Goal: Task Accomplishment & Management: Use online tool/utility

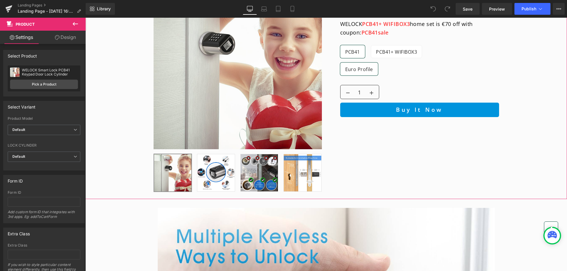
scroll to position [384, 0]
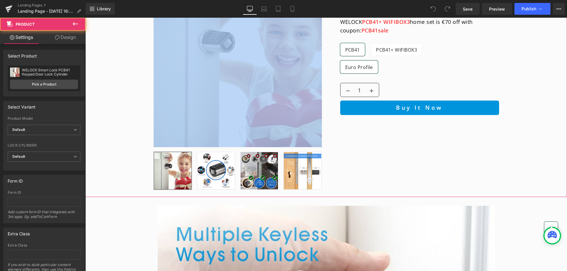
drag, startPoint x: 129, startPoint y: 163, endPoint x: 127, endPoint y: 130, distance: 33.4
click at [128, 130] on div "Sale Off (P) Image ‹ ›" at bounding box center [326, 82] width 482 height 224
click at [119, 152] on div "Sale Off (P) Image ‹ ›" at bounding box center [326, 82] width 482 height 224
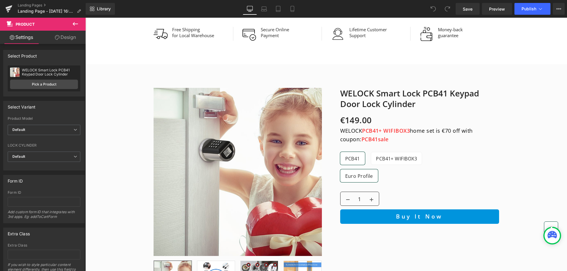
scroll to position [236, 0]
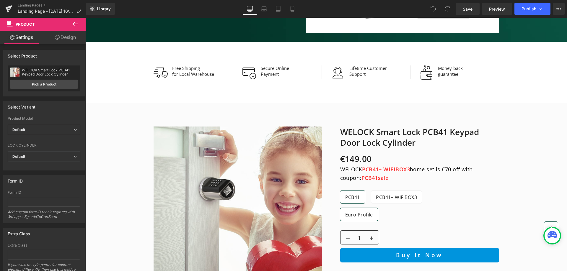
click at [493, 203] on div "PCB41 PCB41+ WIFIBOX3" at bounding box center [419, 199] width 159 height 17
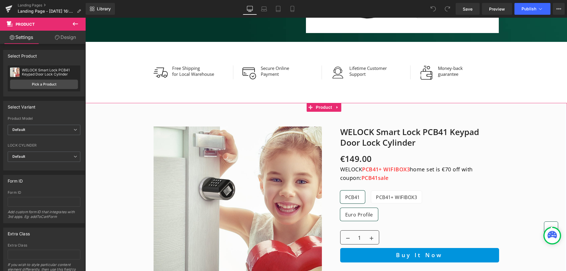
click at [502, 140] on div "Sale Off (P) Image ‹ ›" at bounding box center [326, 230] width 482 height 224
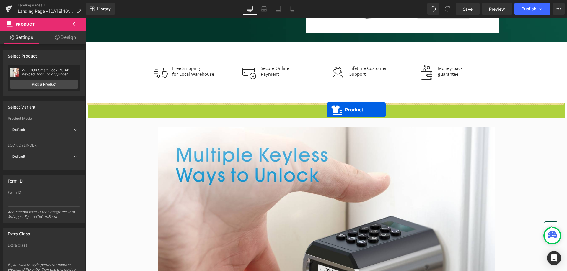
drag, startPoint x: 327, startPoint y: 107, endPoint x: 327, endPoint y: 110, distance: 3.3
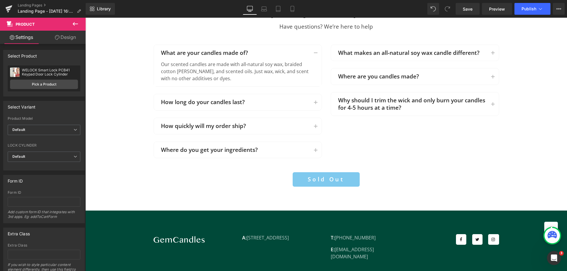
scroll to position [1122, 0]
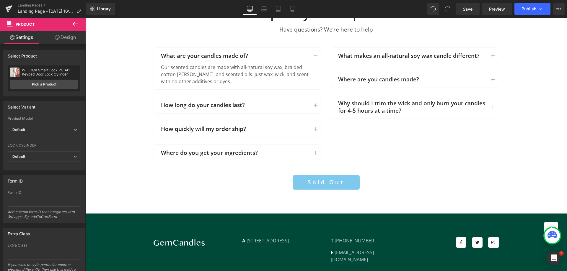
click at [378, 143] on div "What are your candles made of? Text Block Our scented candles are made with all…" at bounding box center [326, 100] width 354 height 128
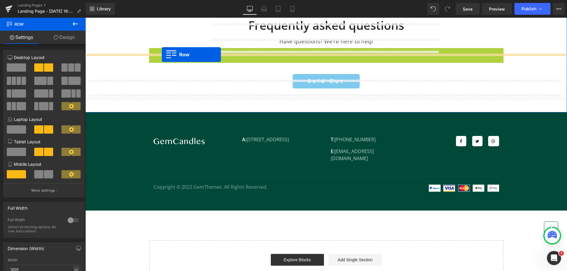
scroll to position [1104, 0]
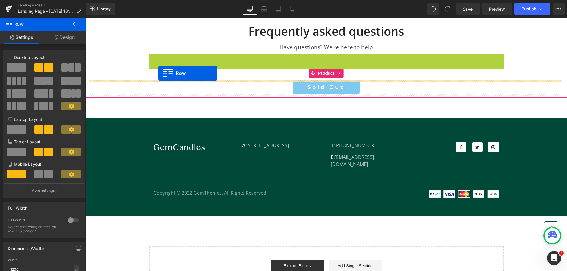
drag, startPoint x: 161, startPoint y: 40, endPoint x: 159, endPoint y: 73, distance: 32.8
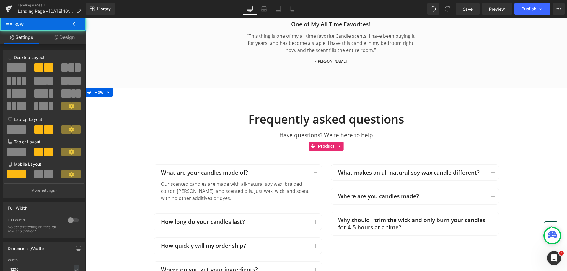
scroll to position [1016, 0]
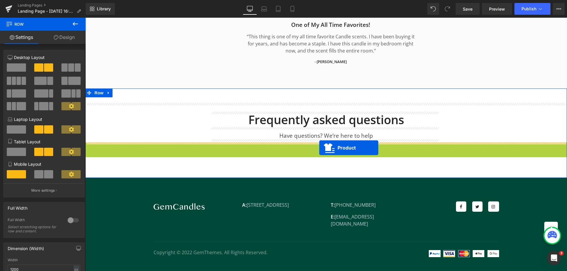
drag, startPoint x: 319, startPoint y: 145, endPoint x: 319, endPoint y: 148, distance: 3.3
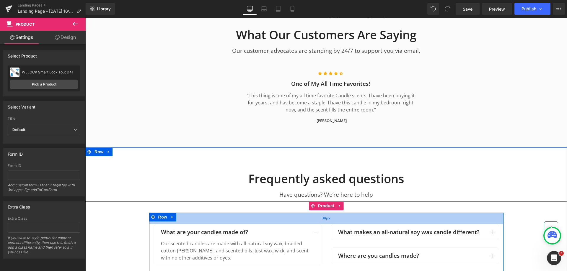
scroll to position [839, 0]
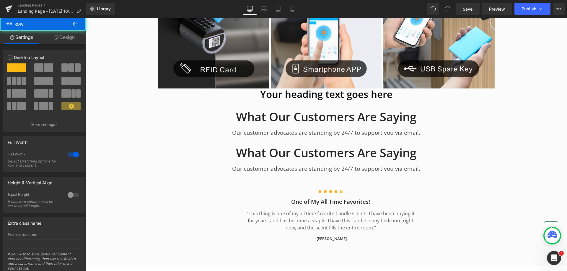
click at [212, 136] on div "What Our Customers Are Saying Heading Our customer advocates are standing by 24…" at bounding box center [326, 118] width 236 height 36
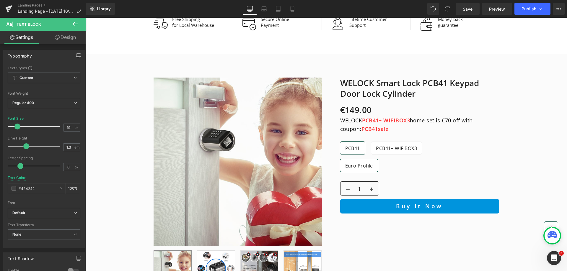
scroll to position [219, 0]
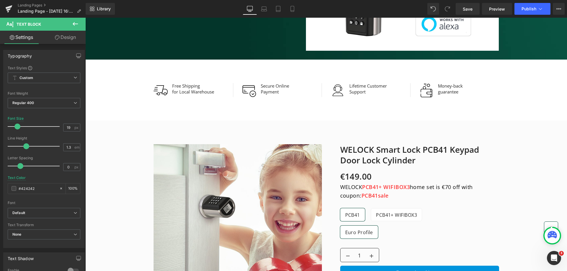
click at [481, 174] on div "€149.00 €0 - -14800%" at bounding box center [419, 175] width 159 height 17
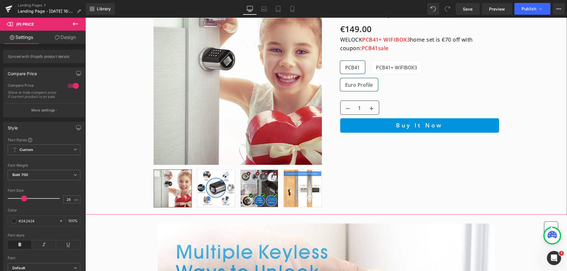
scroll to position [425, 0]
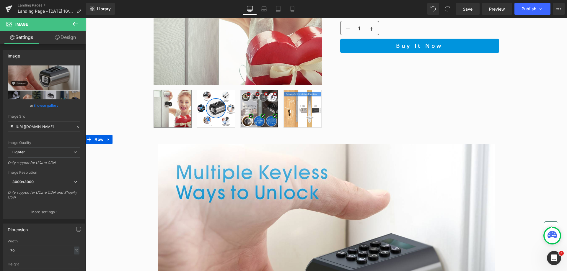
scroll to position [573, 0]
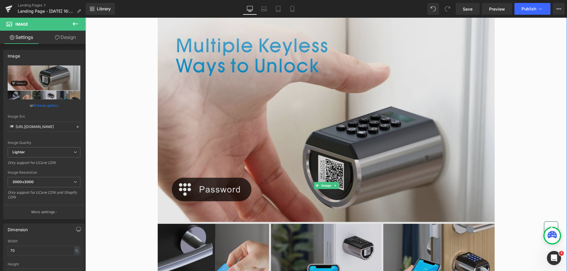
click at [471, 168] on img at bounding box center [326, 185] width 337 height 337
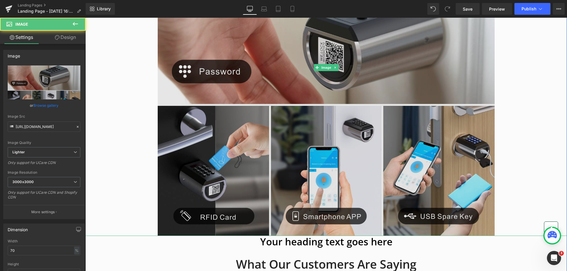
click at [485, 173] on img at bounding box center [326, 67] width 337 height 337
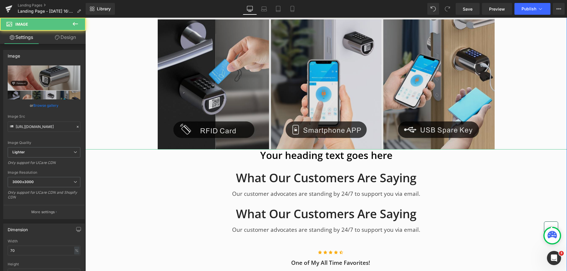
scroll to position [839, 0]
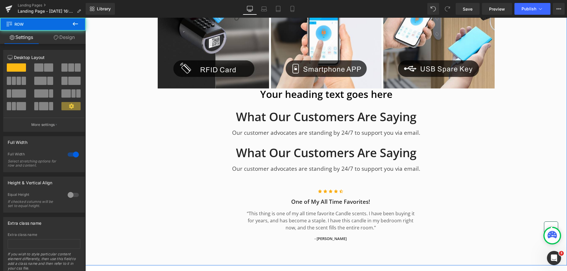
click at [428, 115] on h1 "What Our Customers Are Saying" at bounding box center [326, 116] width 227 height 15
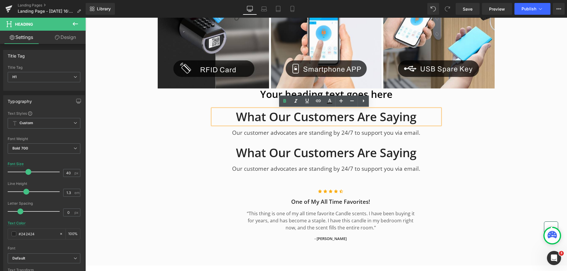
click at [425, 106] on div "What Our Customers Are Saying Heading Our customer advocates are standing by 24…" at bounding box center [326, 118] width 236 height 36
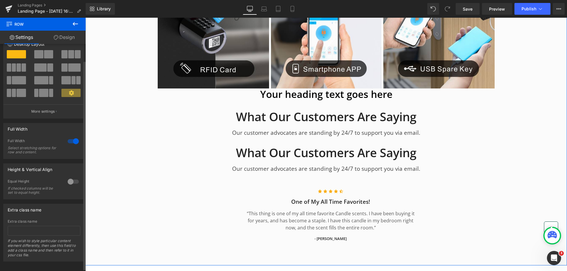
scroll to position [20, 0]
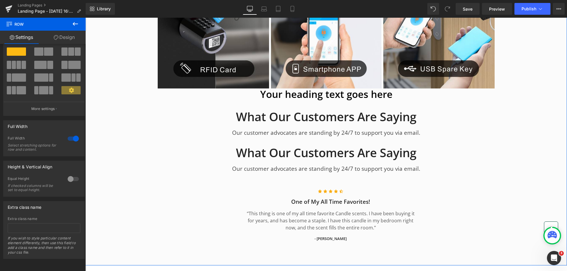
click at [66, 35] on link "Design" at bounding box center [64, 37] width 43 height 13
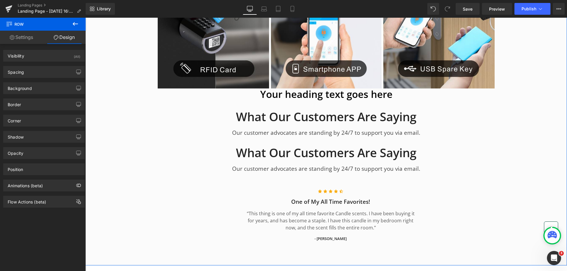
click at [24, 39] on link "Settings" at bounding box center [21, 37] width 43 height 13
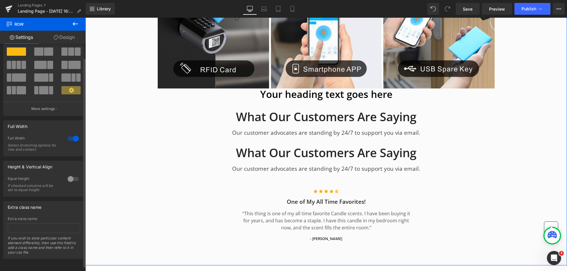
scroll to position [0, 0]
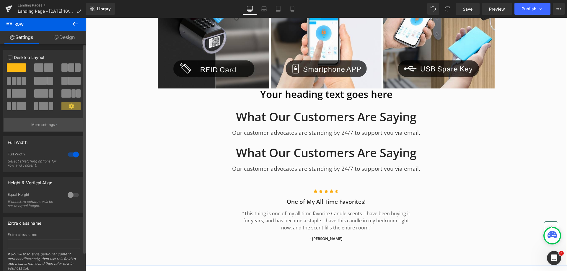
click at [36, 126] on p "More settings" at bounding box center [43, 124] width 24 height 5
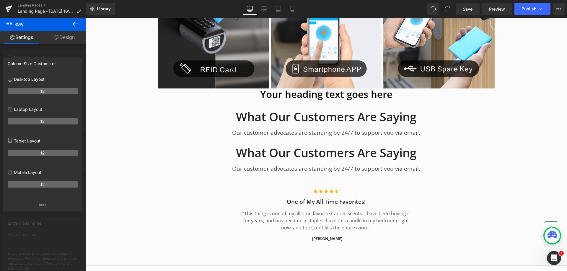
click at [43, 47] on div at bounding box center [43, 146] width 86 height 257
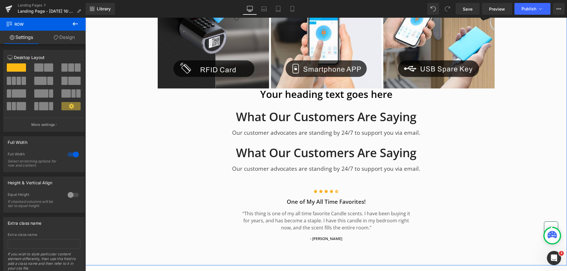
click at [62, 34] on link "Design" at bounding box center [64, 37] width 43 height 13
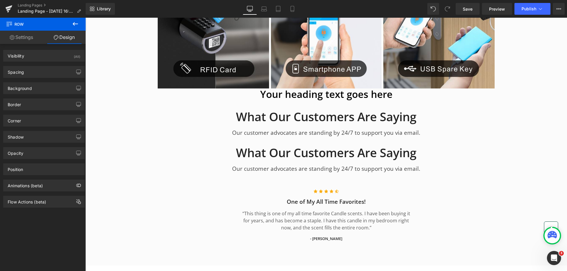
drag, startPoint x: 73, startPoint y: 24, endPoint x: 83, endPoint y: 77, distance: 53.4
click at [73, 24] on icon at bounding box center [75, 24] width 5 height 4
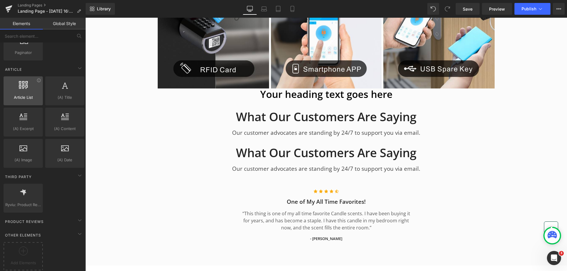
scroll to position [1074, 0]
click at [64, 25] on link "Global Style" at bounding box center [64, 24] width 43 height 12
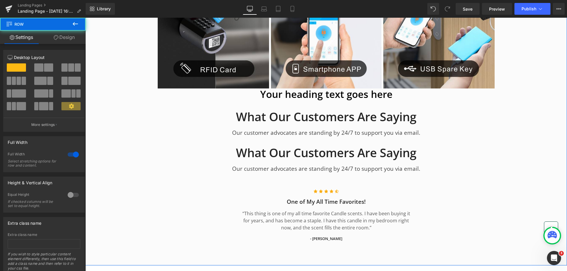
click at [42, 109] on span at bounding box center [43, 106] width 9 height 8
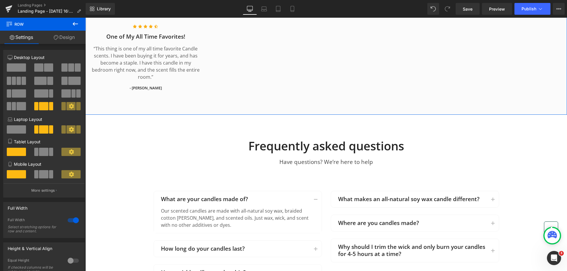
click at [15, 63] on div at bounding box center [44, 89] width 73 height 57
click at [15, 69] on span at bounding box center [16, 67] width 19 height 8
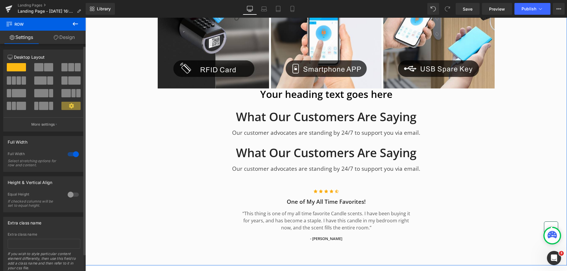
scroll to position [0, 0]
click at [92, 13] on link "Library" at bounding box center [100, 9] width 29 height 12
click at [561, 6] on icon at bounding box center [558, 8] width 5 height 5
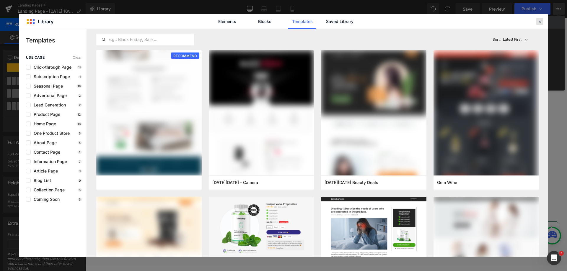
click at [541, 22] on icon at bounding box center [539, 21] width 5 height 5
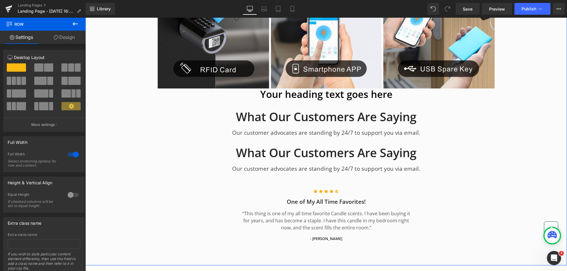
click at [66, 38] on link "Design" at bounding box center [64, 37] width 43 height 13
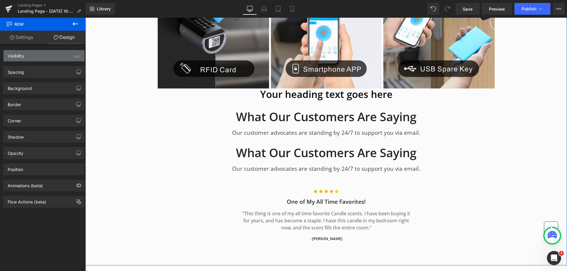
click at [39, 55] on div "Visibility (All)" at bounding box center [44, 55] width 81 height 11
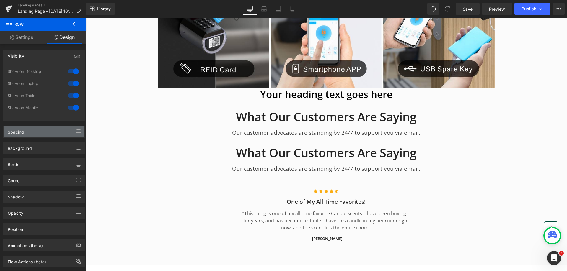
click at [36, 137] on div "Spacing" at bounding box center [44, 131] width 81 height 11
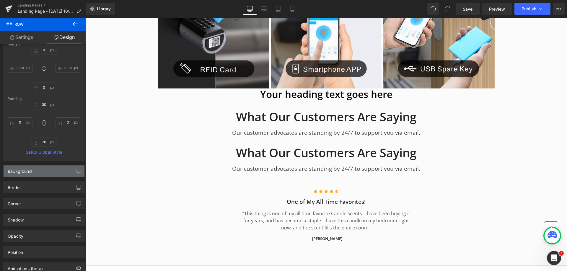
scroll to position [118, 0]
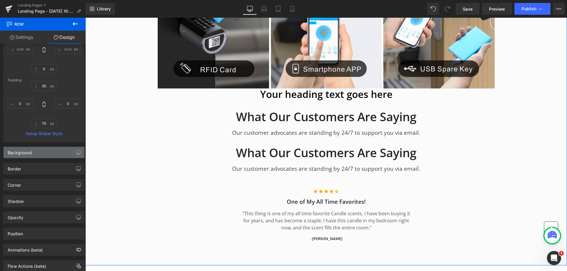
click at [43, 154] on div "Background" at bounding box center [44, 152] width 81 height 11
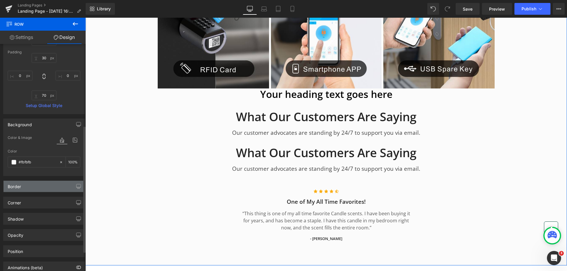
scroll to position [177, 0]
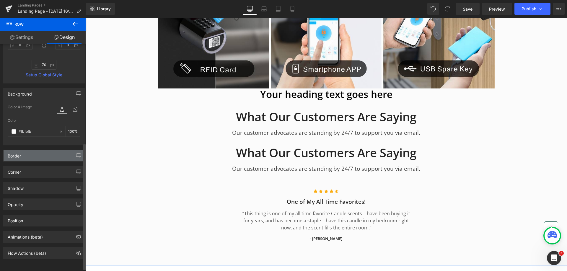
click at [41, 155] on div "Border" at bounding box center [44, 155] width 81 height 11
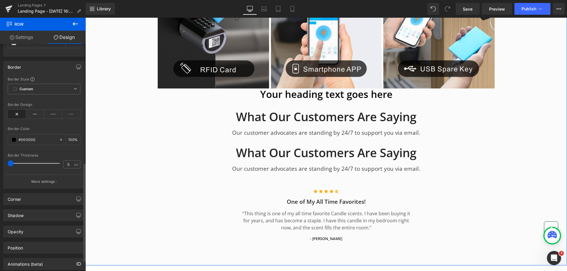
scroll to position [295, 0]
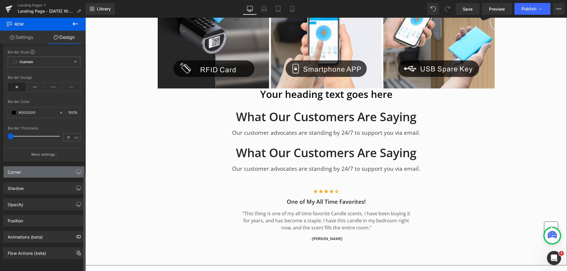
click at [35, 174] on div "Corner" at bounding box center [44, 172] width 81 height 11
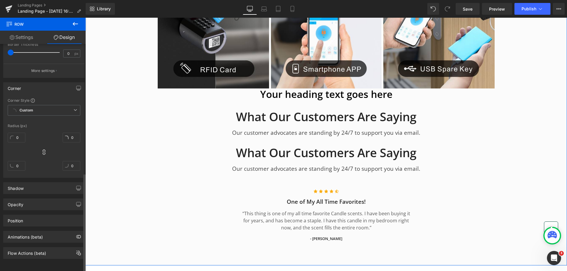
scroll to position [381, 0]
click at [30, 183] on div "Shadow" at bounding box center [44, 188] width 81 height 11
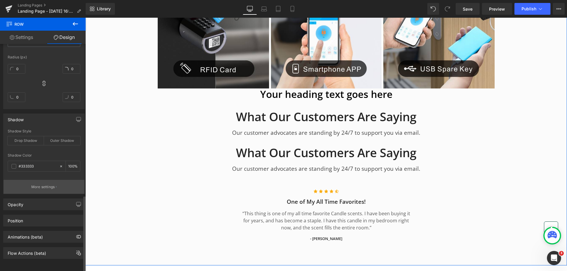
scroll to position [450, 0]
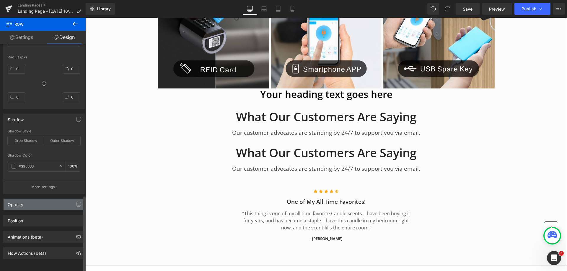
click at [31, 204] on div "Opacity" at bounding box center [44, 204] width 81 height 11
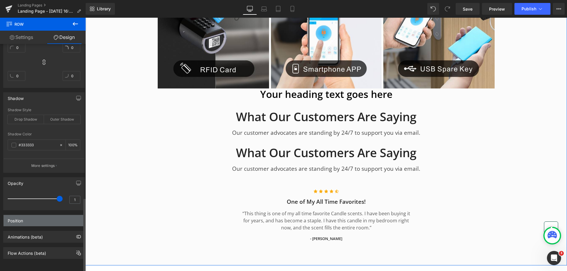
click at [33, 215] on div "Position" at bounding box center [44, 220] width 81 height 11
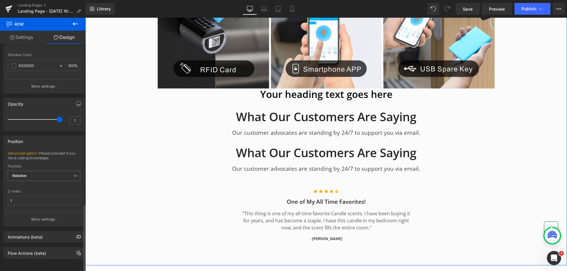
scroll to position [551, 0]
click at [40, 235] on div "Animations (beta)" at bounding box center [25, 236] width 35 height 8
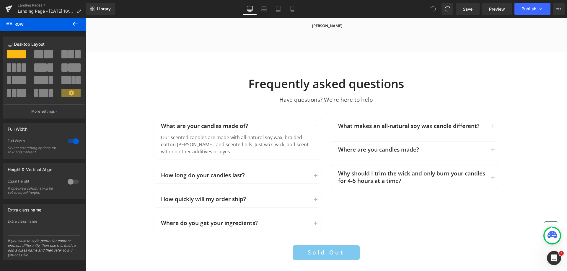
scroll to position [1055, 0]
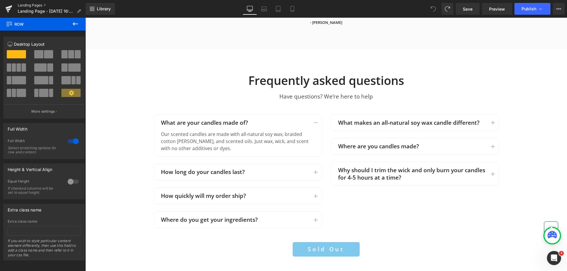
click at [27, 4] on link "Landing Pages" at bounding box center [52, 5] width 68 height 5
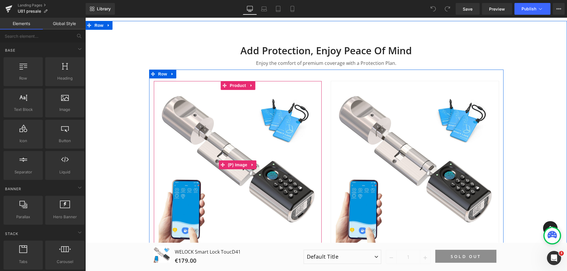
scroll to position [1624, 0]
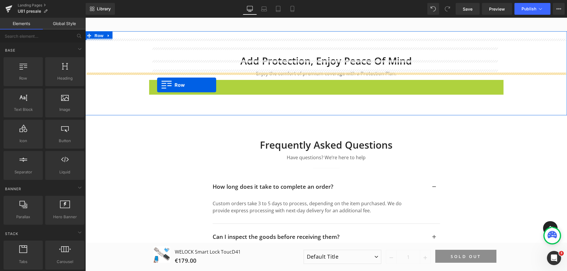
drag, startPoint x: 159, startPoint y: 75, endPoint x: 157, endPoint y: 85, distance: 9.9
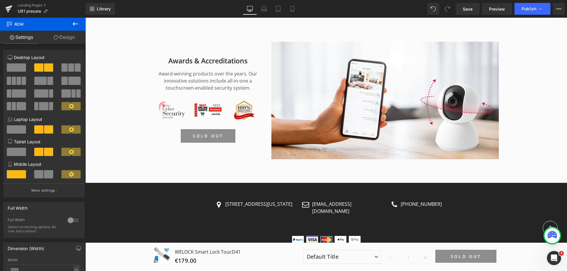
scroll to position [2171, 0]
